Goal: Information Seeking & Learning: Learn about a topic

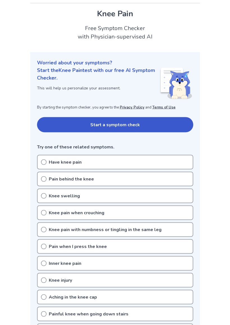
scroll to position [14, 0]
click at [111, 126] on button "Start a symptom check" at bounding box center [115, 124] width 156 height 15
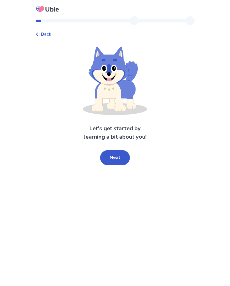
click at [119, 158] on button "Next" at bounding box center [115, 157] width 30 height 15
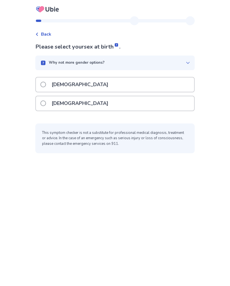
click at [47, 106] on label "Female" at bounding box center [75, 103] width 71 height 14
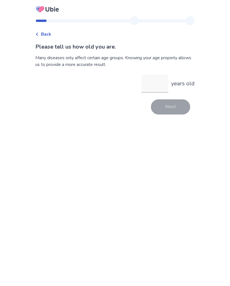
click at [153, 88] on input "years old" at bounding box center [154, 84] width 27 height 18
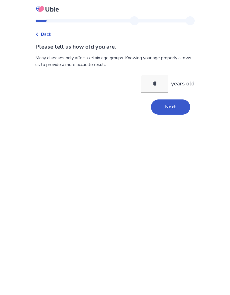
type input "**"
click at [169, 111] on button "Next" at bounding box center [170, 106] width 39 height 15
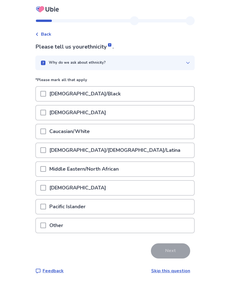
click at [46, 132] on span at bounding box center [43, 132] width 6 height 6
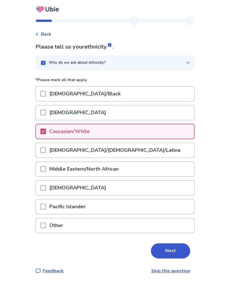
click at [171, 253] on button "Next" at bounding box center [170, 250] width 39 height 15
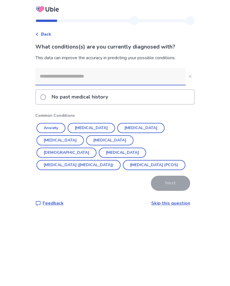
click at [102, 129] on button "Hypertension" at bounding box center [91, 128] width 47 height 10
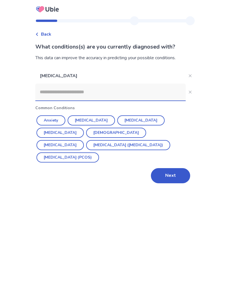
click at [173, 168] on button "Next" at bounding box center [170, 175] width 39 height 15
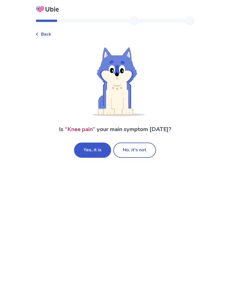
click at [102, 149] on button "Yes, it is" at bounding box center [92, 150] width 37 height 15
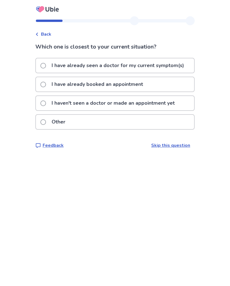
click at [46, 104] on span at bounding box center [43, 104] width 6 height 6
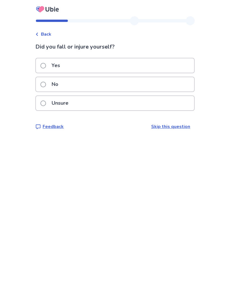
click at [46, 86] on span at bounding box center [43, 85] width 6 height 6
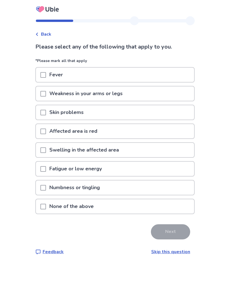
click at [44, 151] on span at bounding box center [43, 150] width 6 height 6
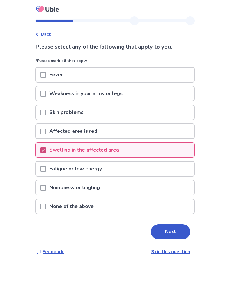
click at [170, 229] on button "Next" at bounding box center [170, 231] width 39 height 15
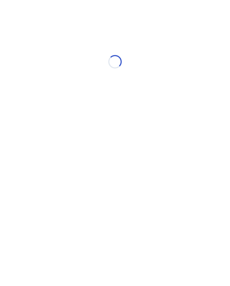
select select "*"
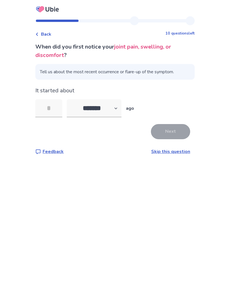
click at [54, 110] on input "tel" at bounding box center [48, 108] width 27 height 18
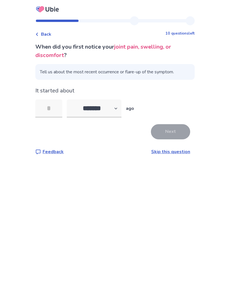
type input "*"
click at [171, 132] on button "Next" at bounding box center [170, 131] width 39 height 15
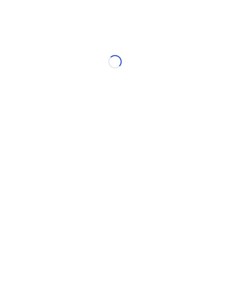
select select "*"
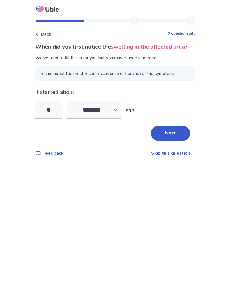
click at [168, 141] on button "Next" at bounding box center [170, 133] width 39 height 15
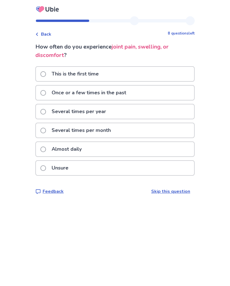
click at [46, 94] on span at bounding box center [43, 93] width 6 height 6
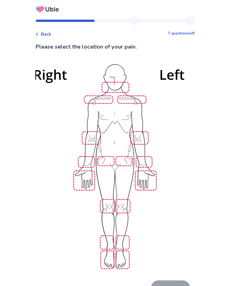
click at [123, 201] on img at bounding box center [115, 166] width 319 height 216
click at [168, 280] on button "Next" at bounding box center [170, 287] width 39 height 15
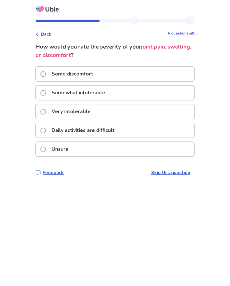
click at [46, 95] on span at bounding box center [43, 93] width 6 height 6
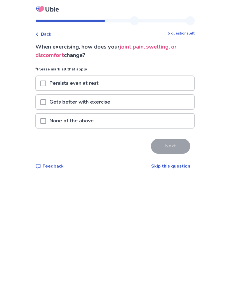
click at [46, 83] on span at bounding box center [43, 84] width 6 height 6
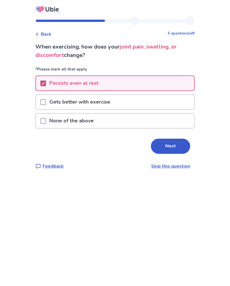
click at [171, 148] on button "Next" at bounding box center [170, 146] width 39 height 15
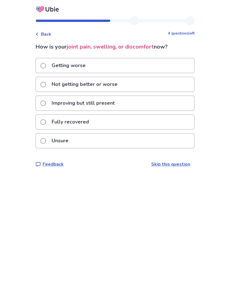
click at [46, 68] on span at bounding box center [43, 66] width 6 height 6
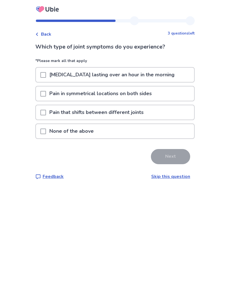
click at [46, 126] on div at bounding box center [43, 131] width 6 height 14
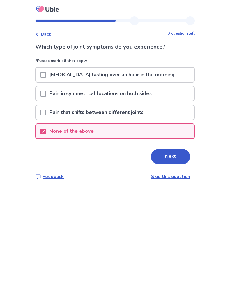
click at [166, 157] on button "Next" at bounding box center [170, 156] width 39 height 15
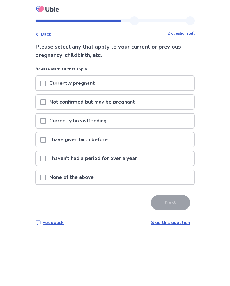
click at [45, 139] on span at bounding box center [43, 140] width 6 height 6
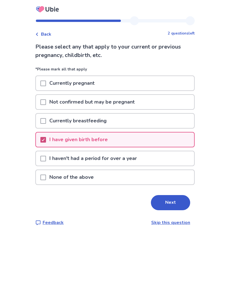
click at [168, 204] on button "Next" at bounding box center [170, 202] width 39 height 15
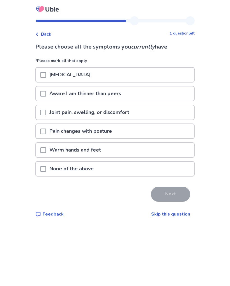
click at [46, 113] on span at bounding box center [43, 113] width 6 height 6
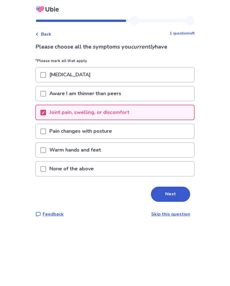
click at [168, 195] on button "Next" at bounding box center [170, 194] width 39 height 15
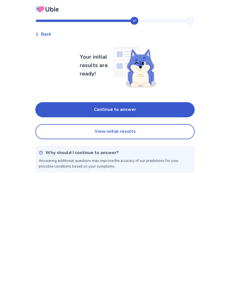
click at [147, 109] on button "Continue to answer" at bounding box center [114, 109] width 159 height 15
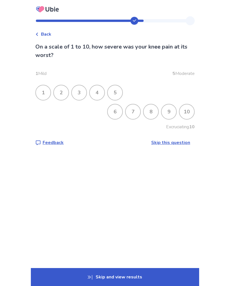
click at [151, 113] on div "8" at bounding box center [151, 111] width 15 height 15
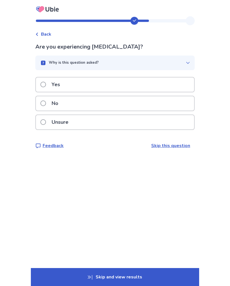
click at [46, 106] on span at bounding box center [43, 104] width 6 height 6
click at [46, 104] on span at bounding box center [43, 104] width 6 height 6
click at [49, 106] on label "No" at bounding box center [50, 103] width 21 height 14
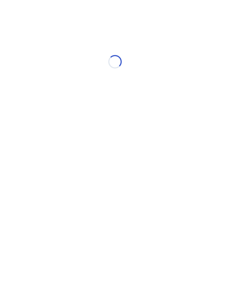
select select "*"
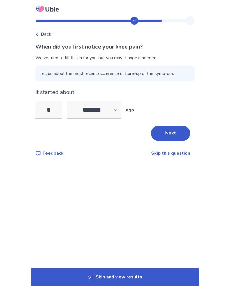
click at [172, 132] on button "Next" at bounding box center [170, 133] width 39 height 15
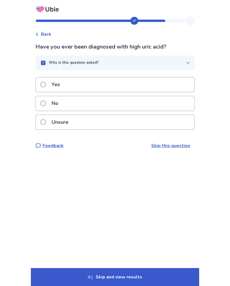
click at [45, 104] on span at bounding box center [43, 104] width 6 height 6
click at [44, 86] on label "Yes" at bounding box center [51, 84] width 23 height 14
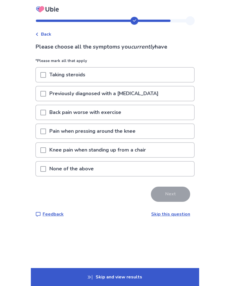
click at [46, 136] on div at bounding box center [43, 131] width 6 height 14
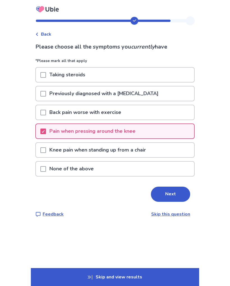
click at [46, 150] on span at bounding box center [43, 150] width 6 height 6
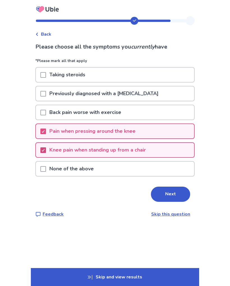
click at [166, 196] on button "Next" at bounding box center [170, 194] width 39 height 15
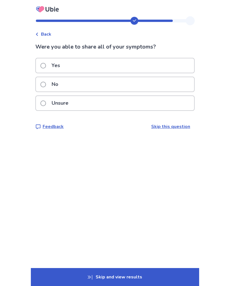
click at [46, 65] on span at bounding box center [43, 66] width 6 height 6
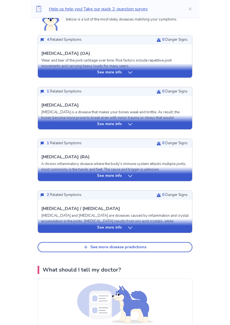
scroll to position [143, 0]
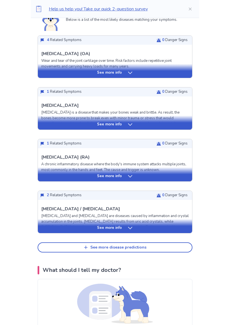
click at [118, 230] on p "See more info" at bounding box center [109, 228] width 25 height 6
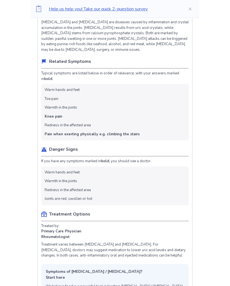
scroll to position [332, 0]
